Goal: Contribute content: Add original content to the website for others to see

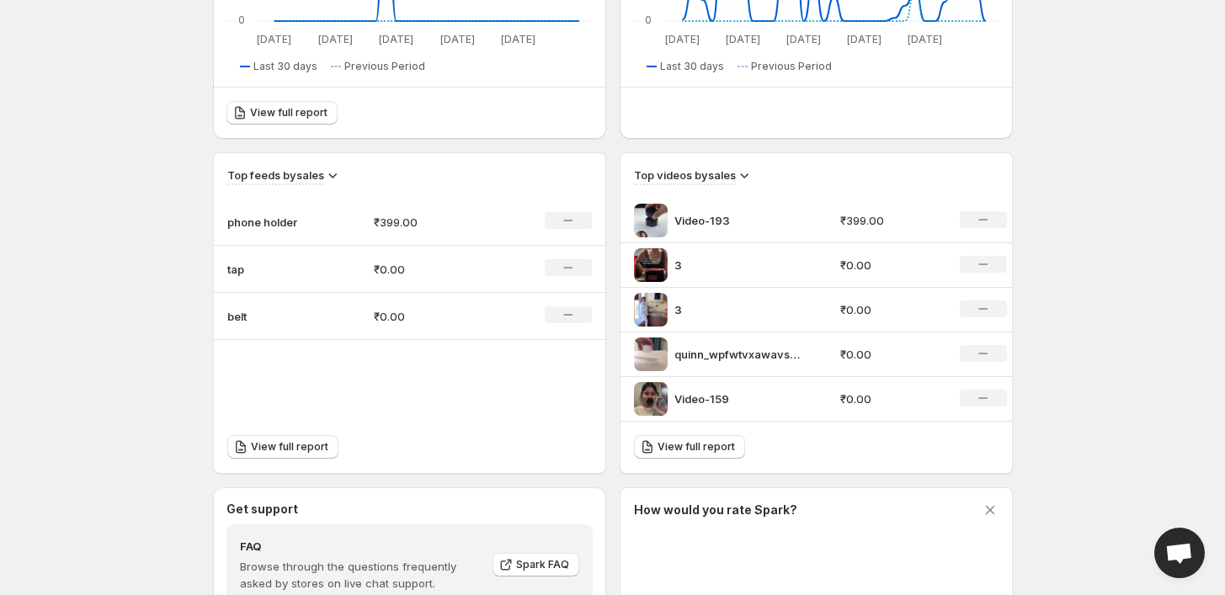
scroll to position [471, 0]
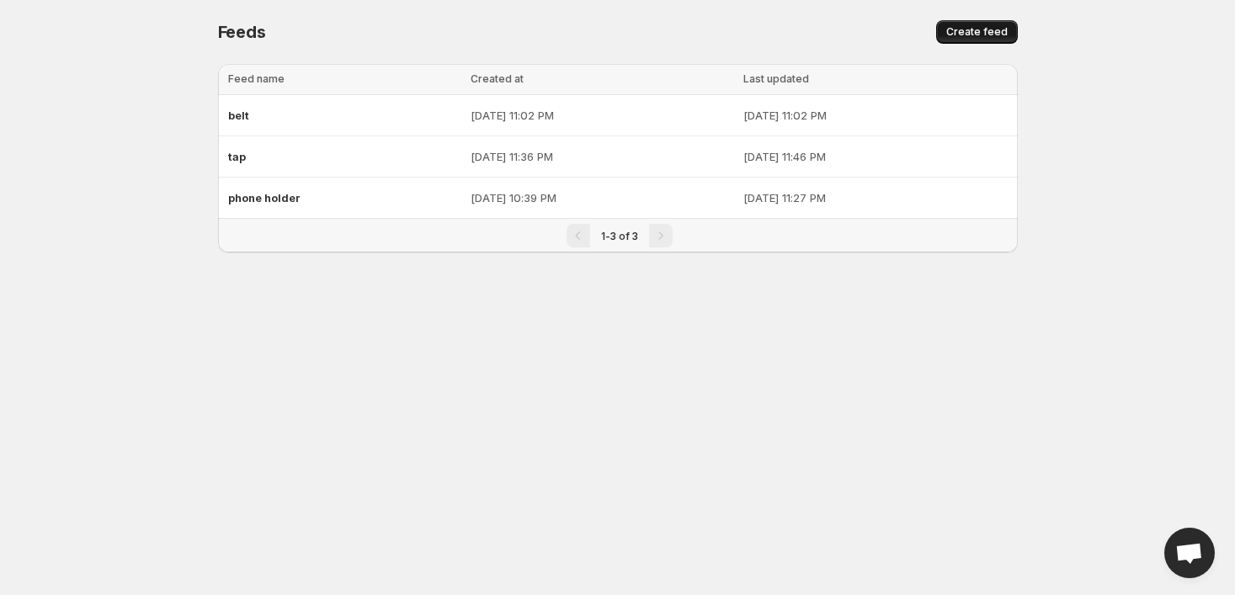
click at [967, 27] on span "Create feed" at bounding box center [976, 31] width 61 height 13
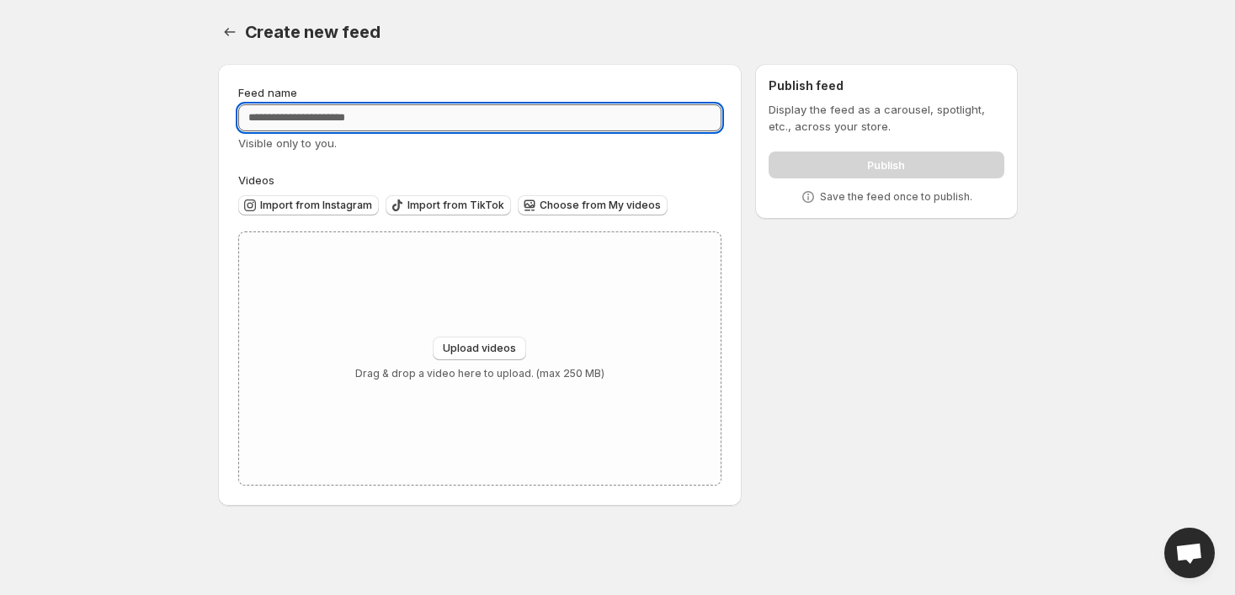
click at [448, 121] on input "Feed name" at bounding box center [480, 117] width 484 height 27
type input "********"
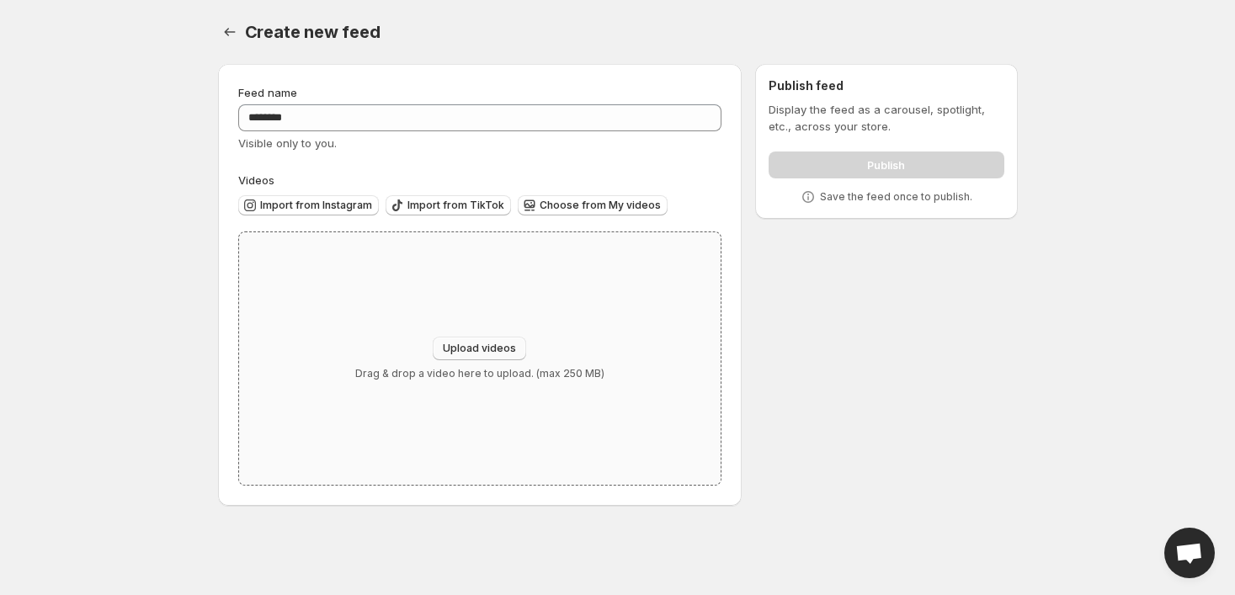
click at [483, 352] on span "Upload videos" at bounding box center [479, 348] width 73 height 13
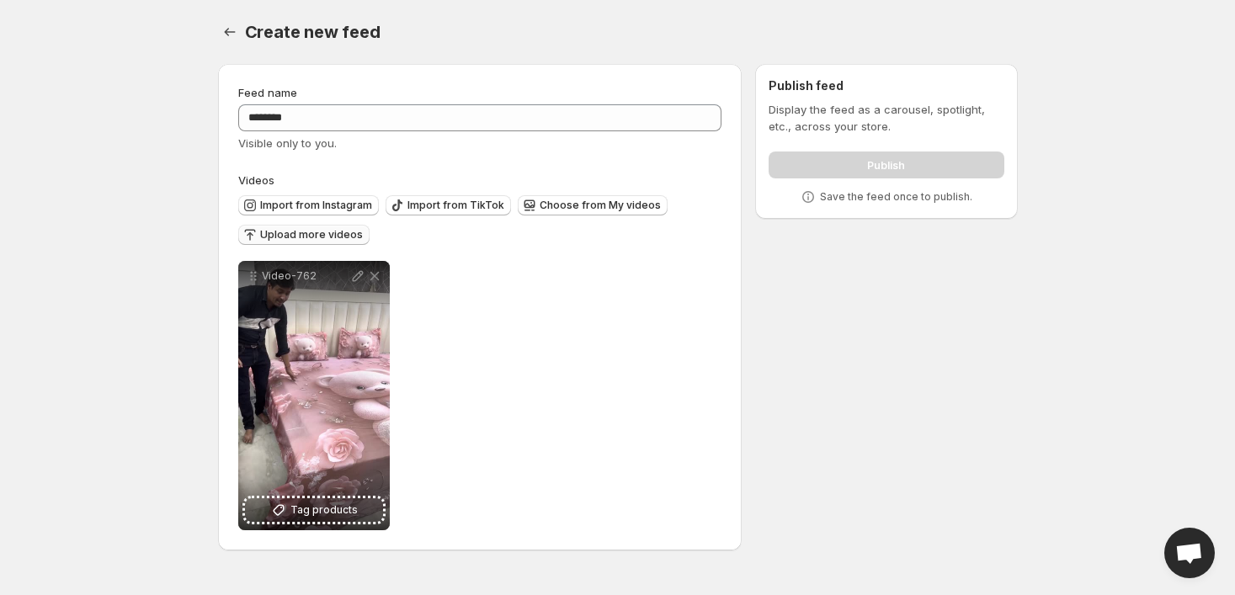
click at [294, 225] on button "Upload more videos" at bounding box center [303, 235] width 131 height 20
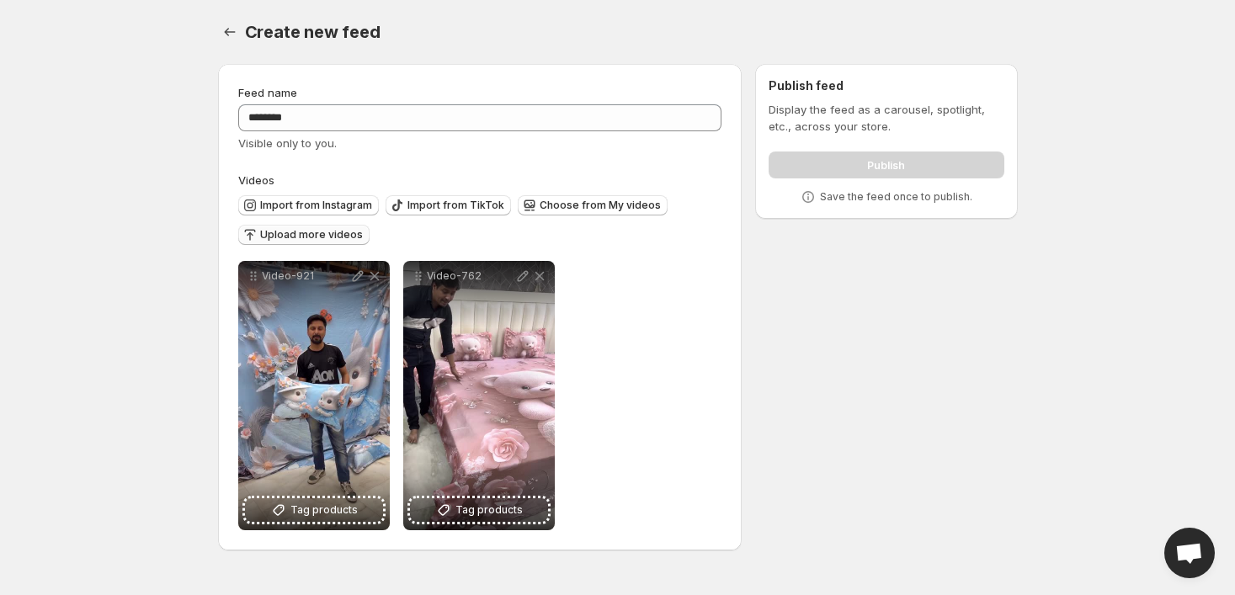
click at [324, 228] on button "Upload more videos" at bounding box center [303, 235] width 131 height 20
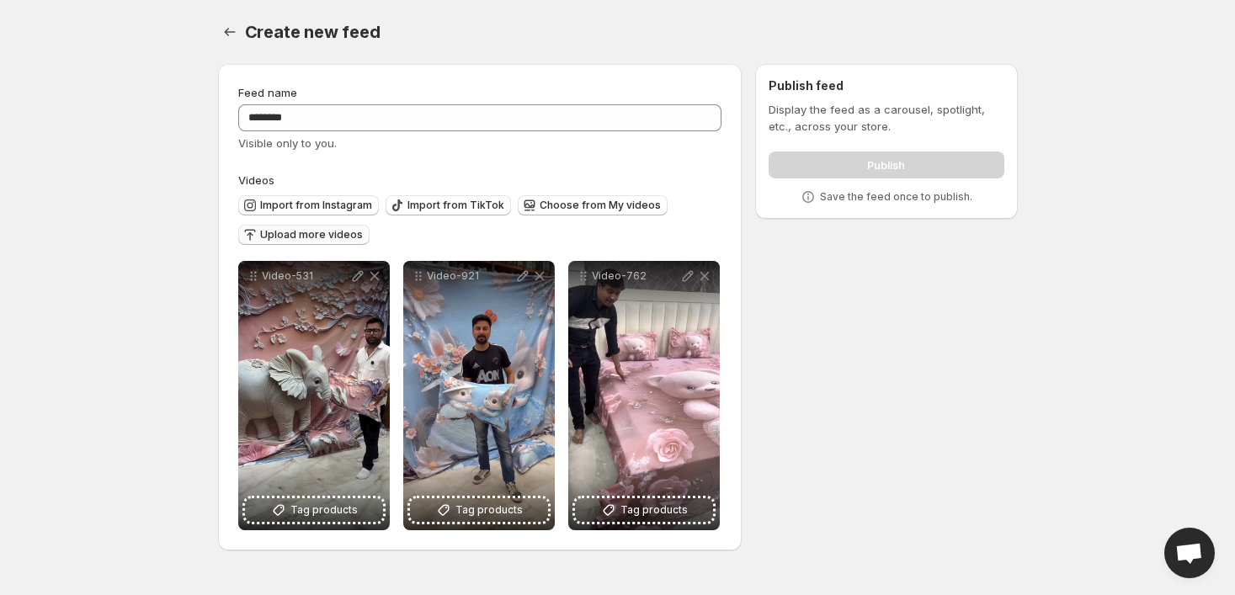
click at [322, 233] on span "Upload more videos" at bounding box center [311, 234] width 103 height 13
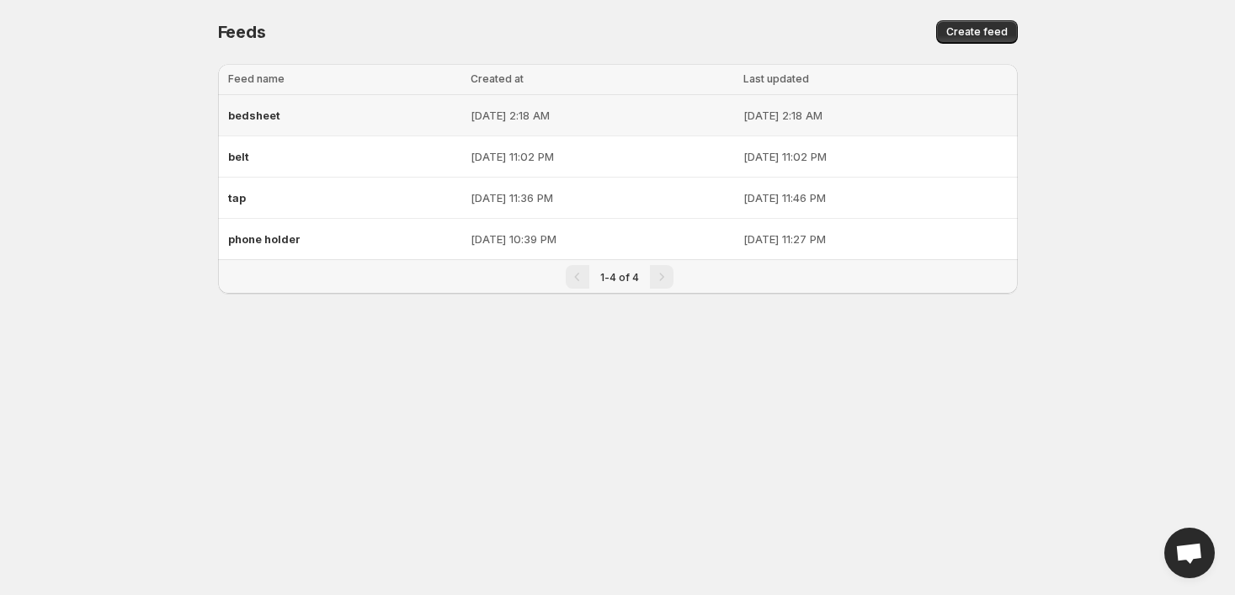
click at [381, 107] on div "bedsheet" at bounding box center [344, 115] width 233 height 30
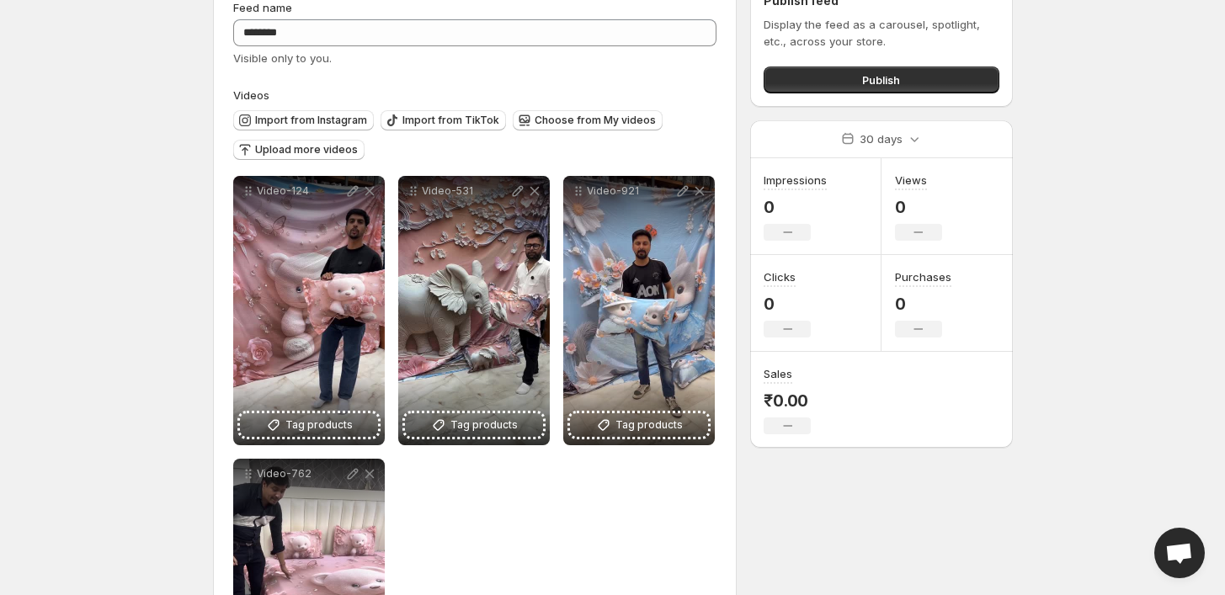
scroll to position [225, 0]
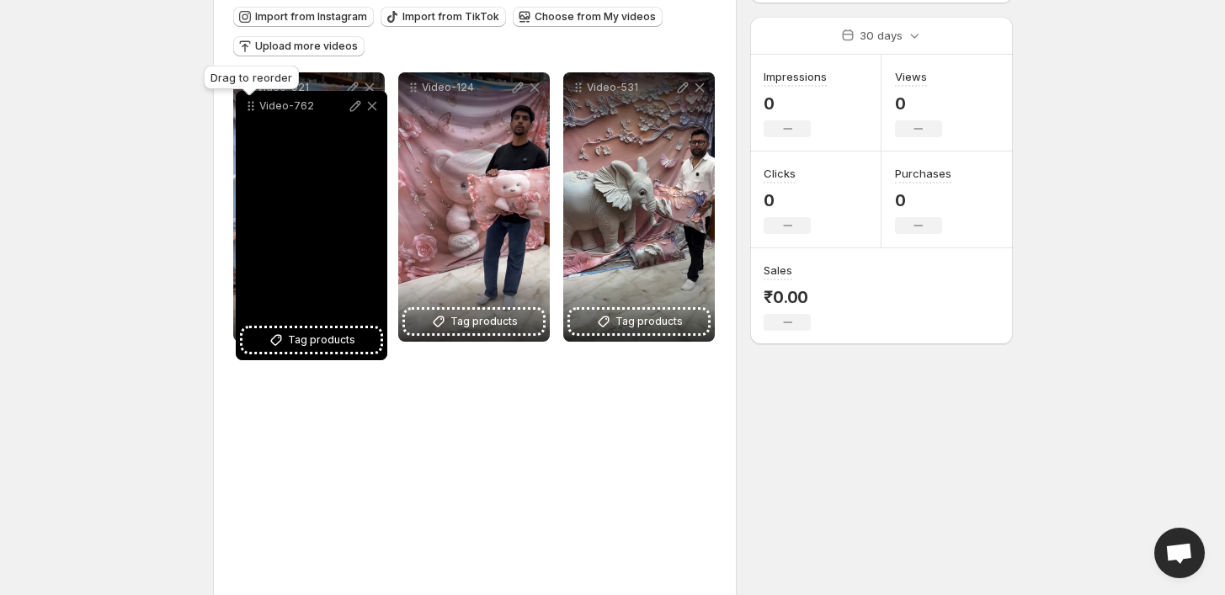
drag, startPoint x: 246, startPoint y: 332, endPoint x: 248, endPoint y: 103, distance: 229.0
click at [248, 103] on icon at bounding box center [250, 106] width 17 height 17
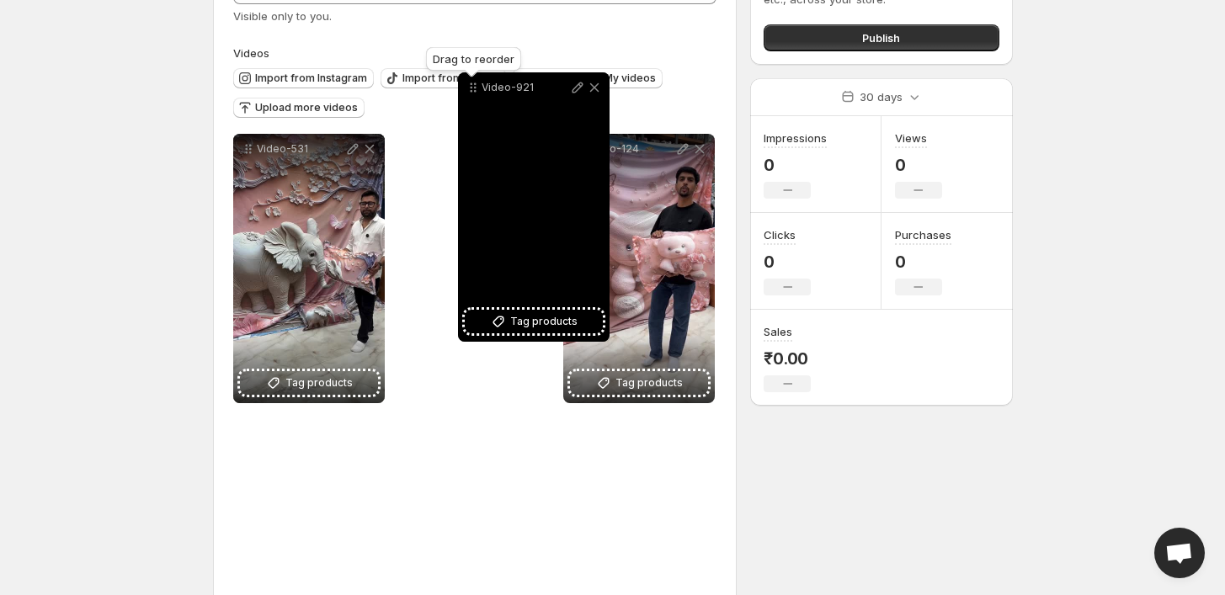
scroll to position [115, 0]
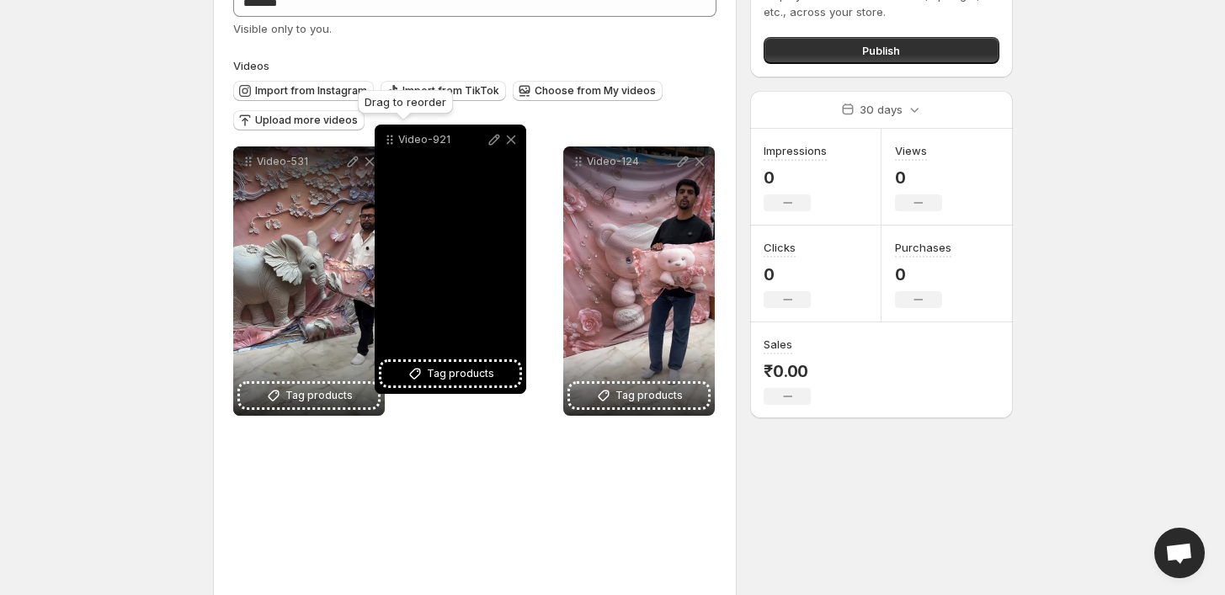
drag, startPoint x: 247, startPoint y: 376, endPoint x: 387, endPoint y: 148, distance: 268.0
click at [387, 148] on icon at bounding box center [389, 139] width 17 height 17
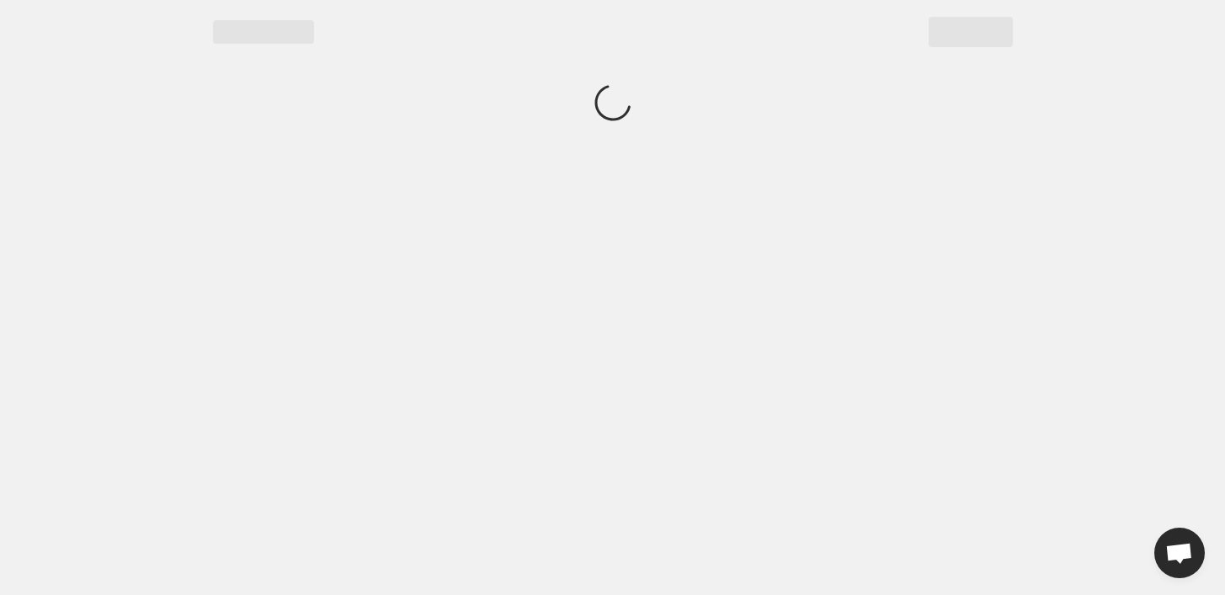
scroll to position [0, 0]
